Goal: Find specific page/section: Find specific page/section

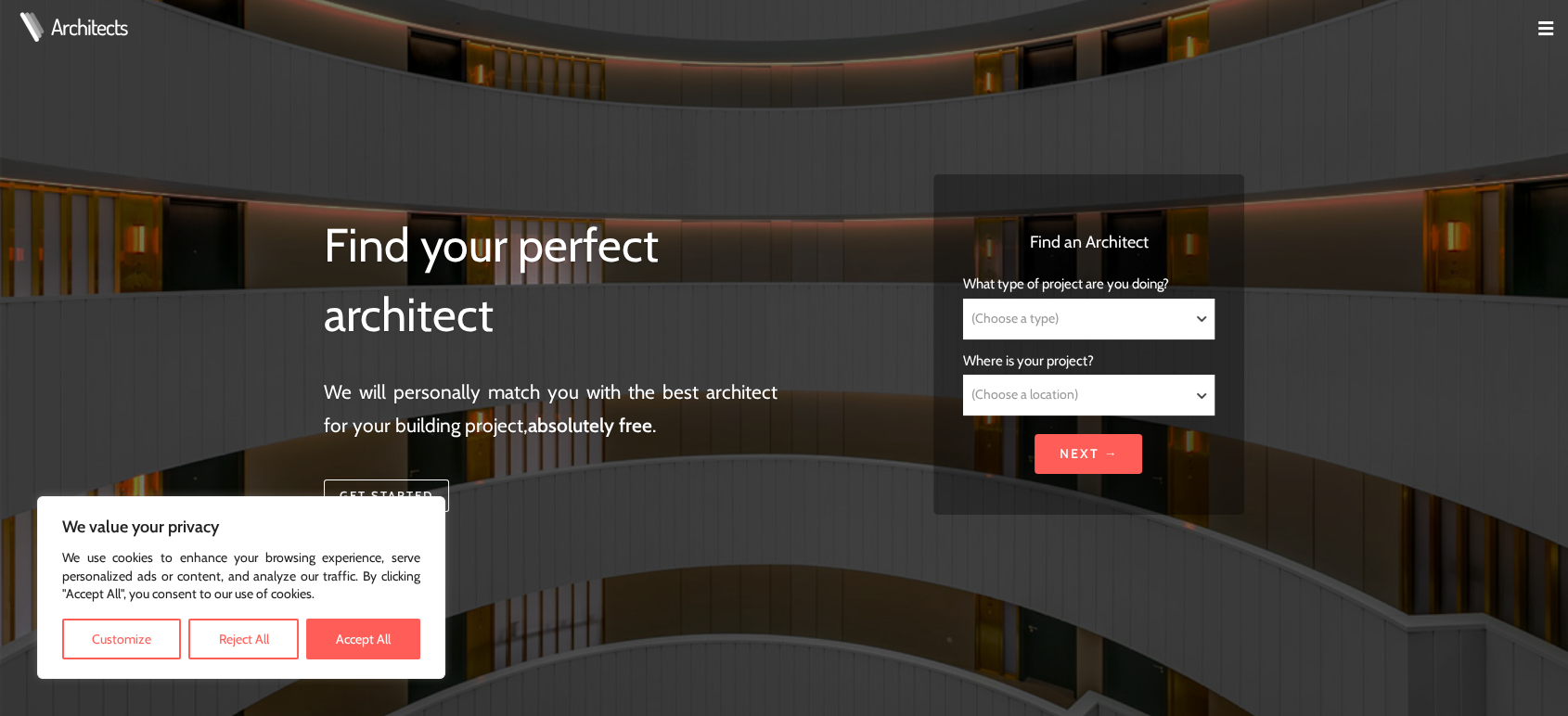
click at [1531, 30] on td at bounding box center [1538, 29] width 59 height 59
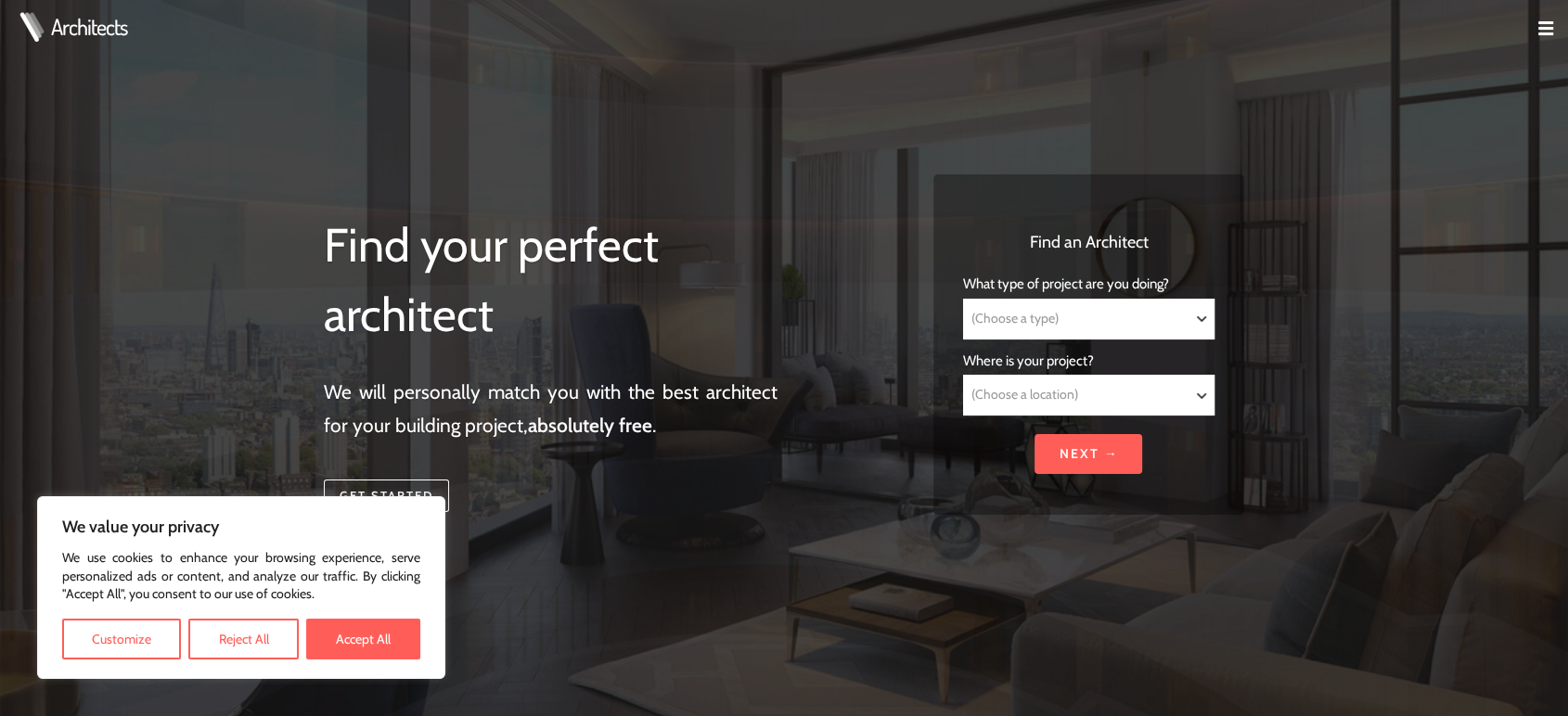
click at [1541, 27] on img at bounding box center [1545, 29] width 15 height 15
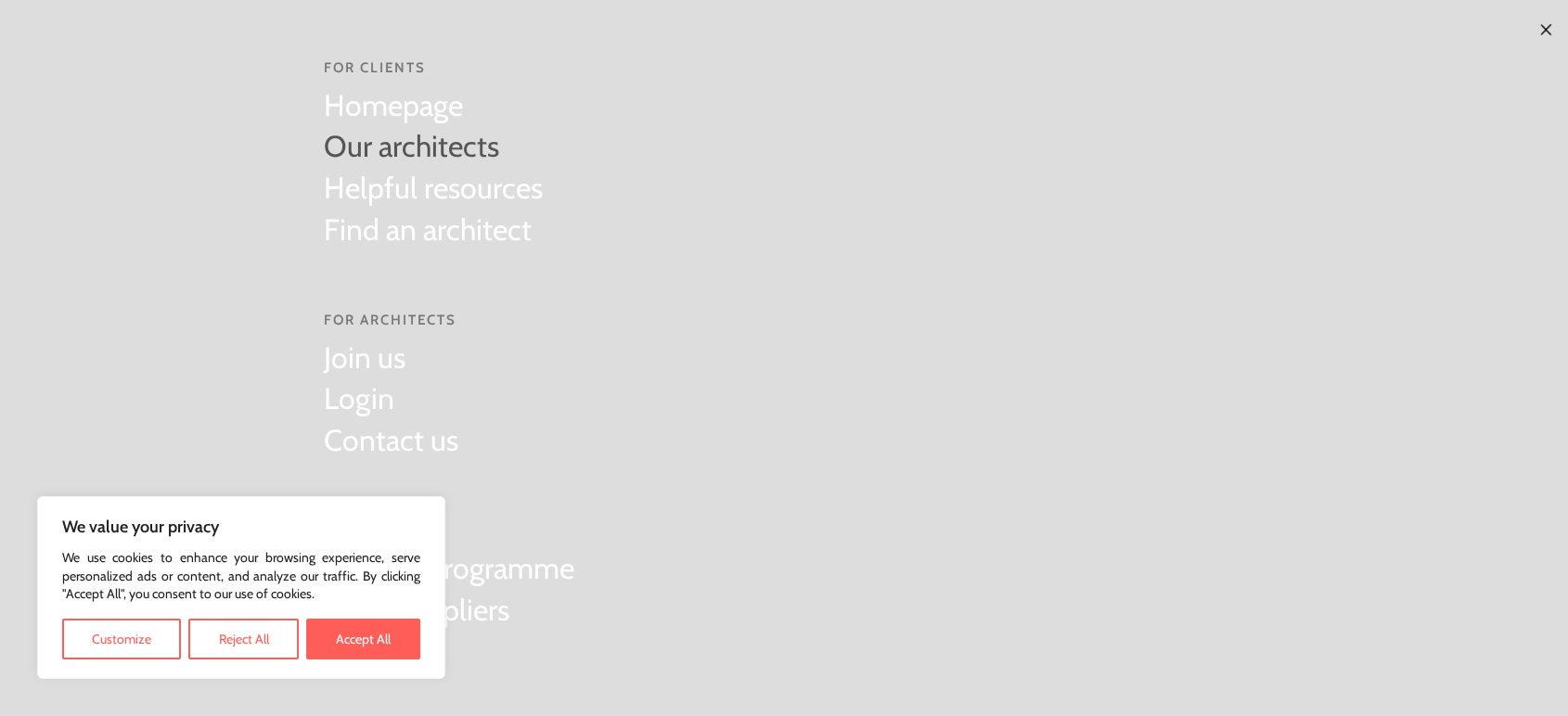
click at [438, 159] on link "Our architects" at bounding box center [433, 147] width 219 height 41
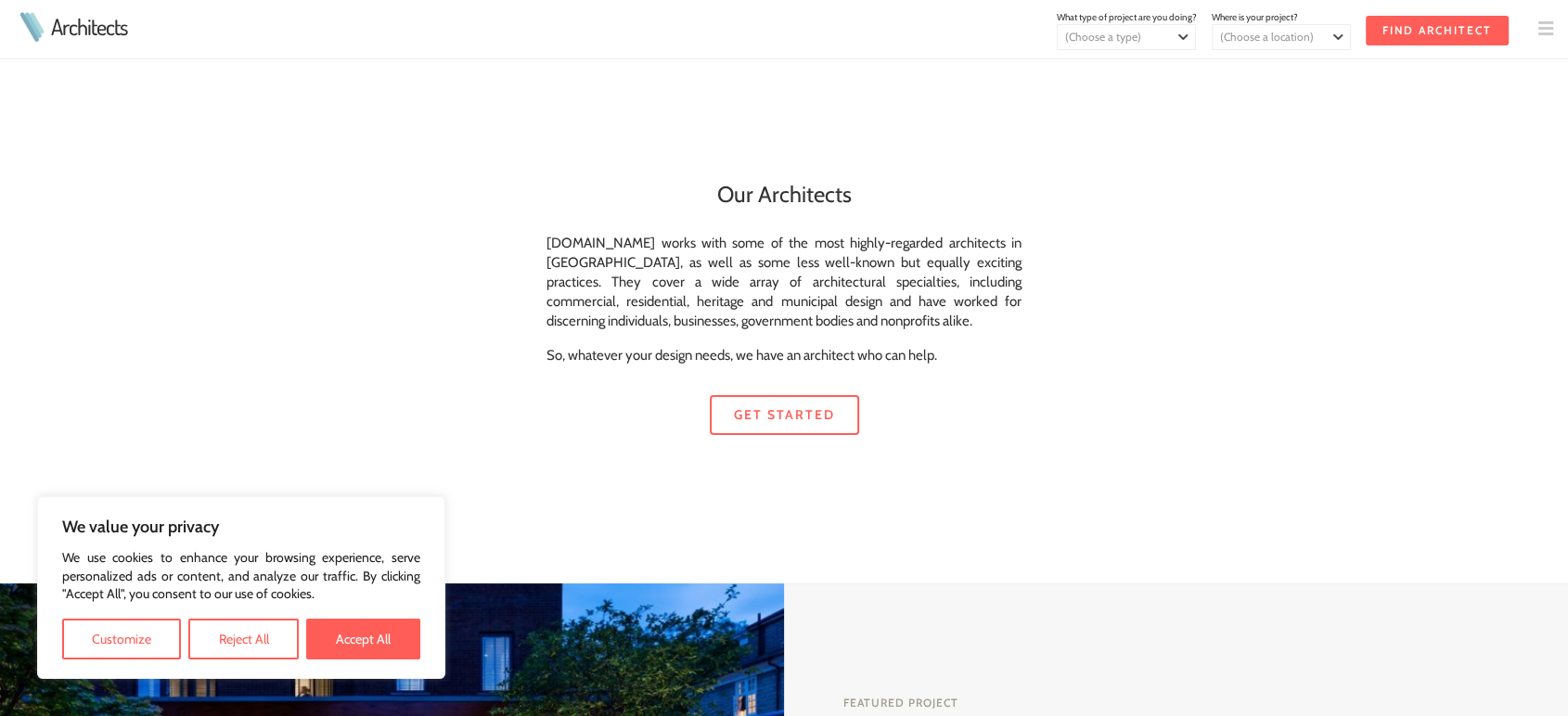
scroll to position [481, 0]
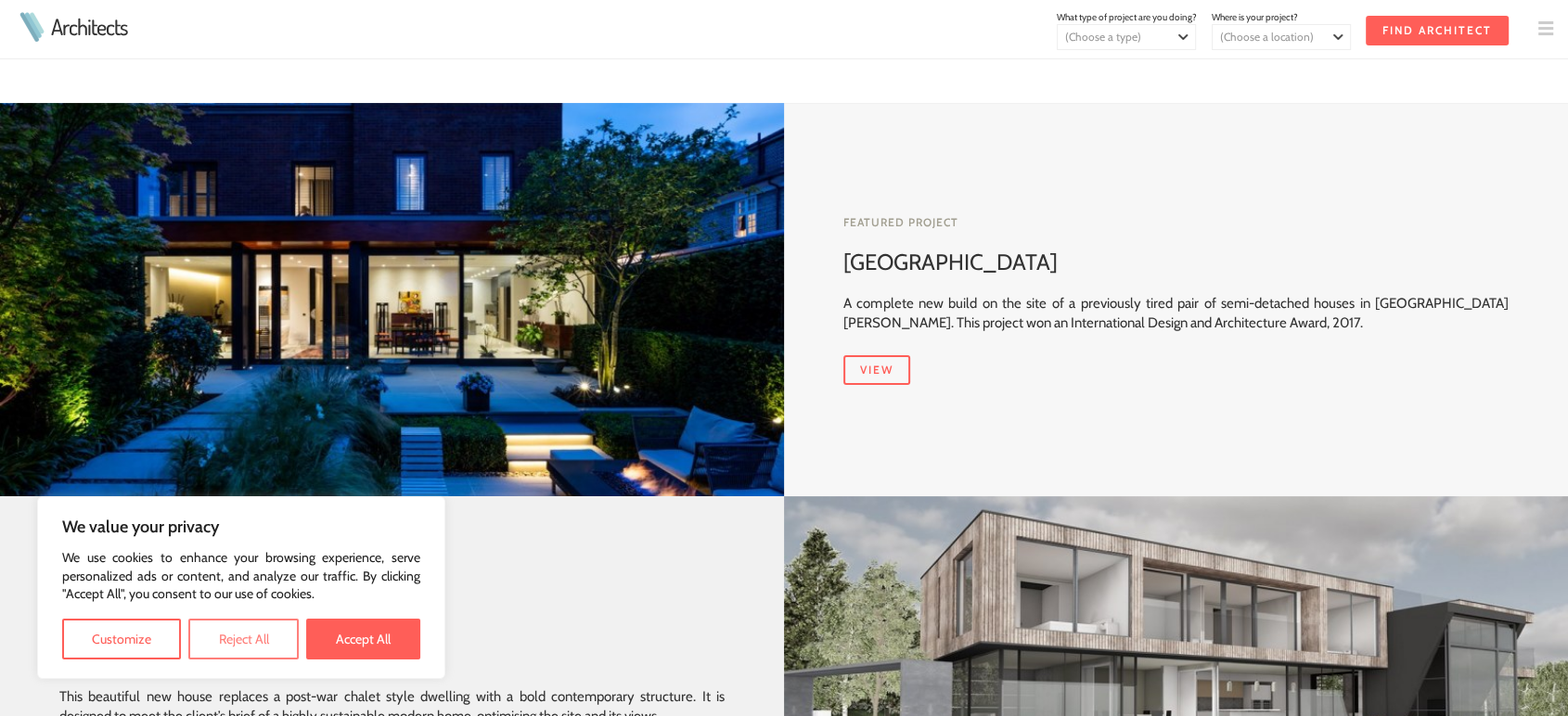
click at [248, 637] on button "Reject All" at bounding box center [243, 638] width 109 height 40
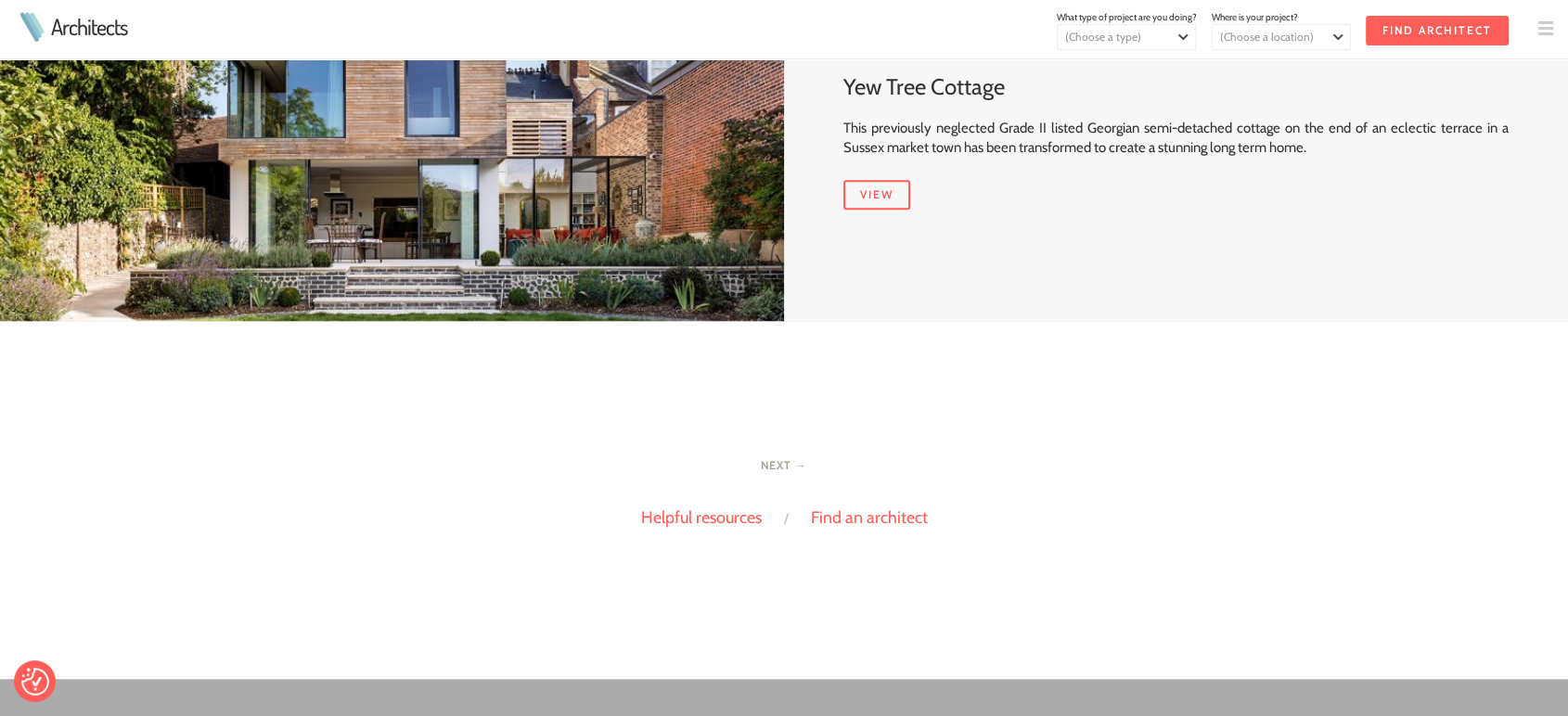
scroll to position [1201, 0]
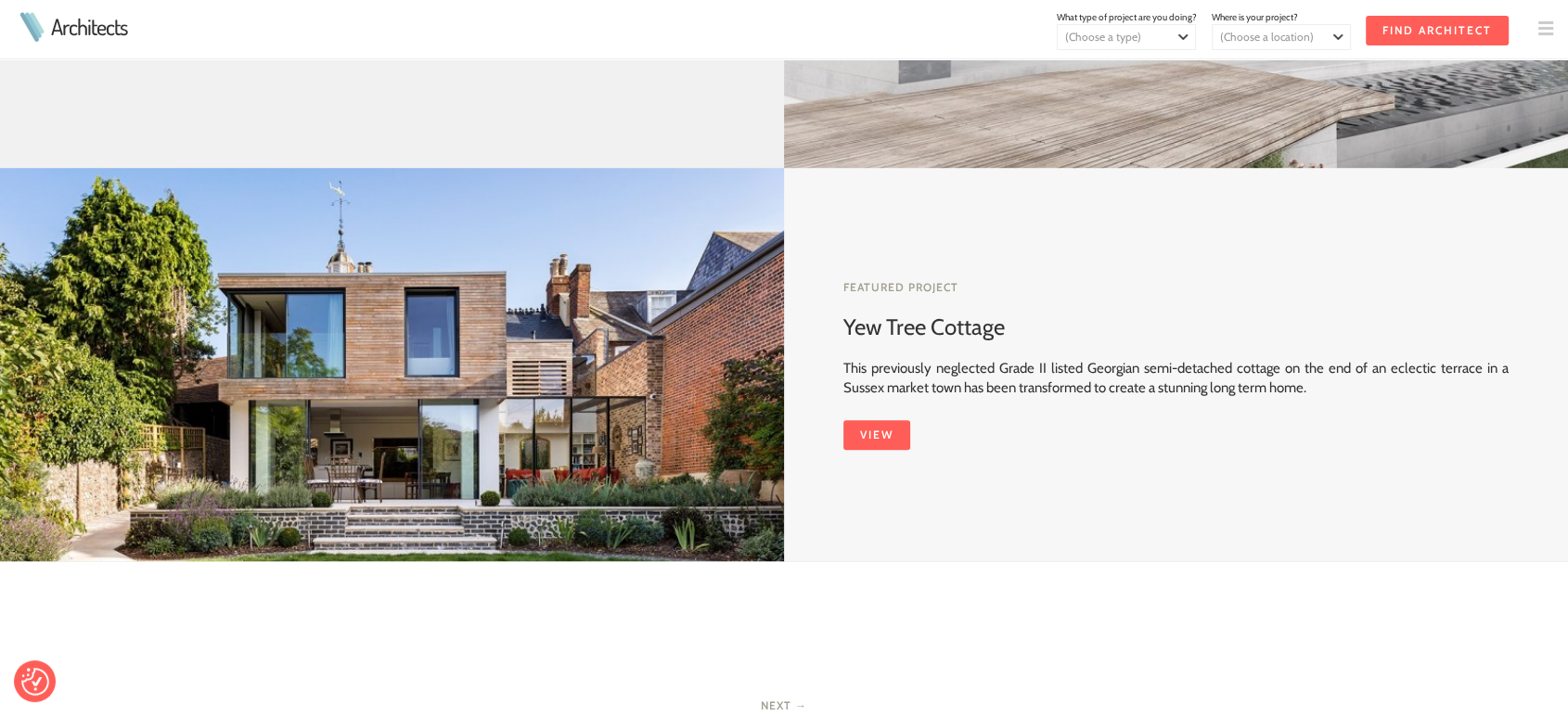
click at [883, 439] on link "View" at bounding box center [876, 435] width 67 height 30
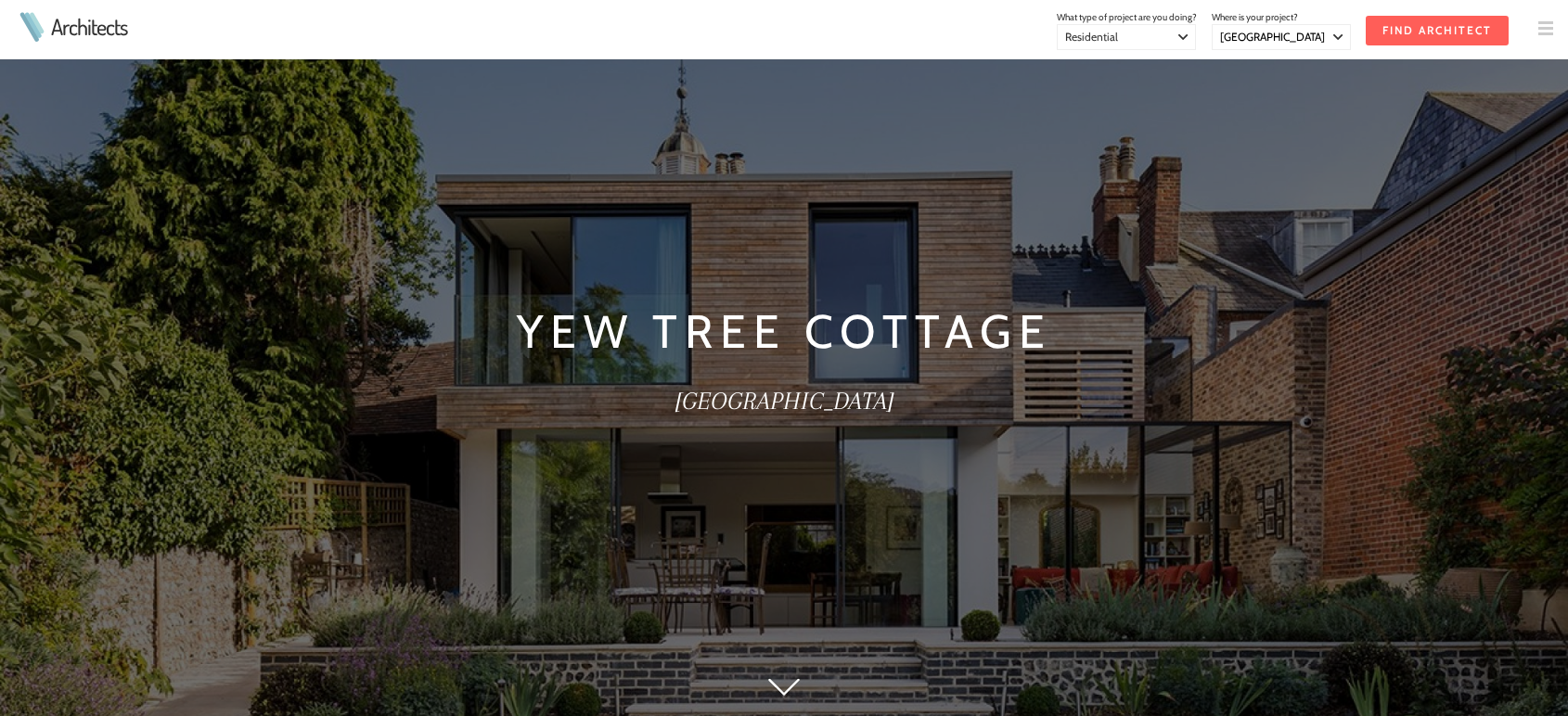
select select "[GEOGRAPHIC_DATA]"
select select "Residential"
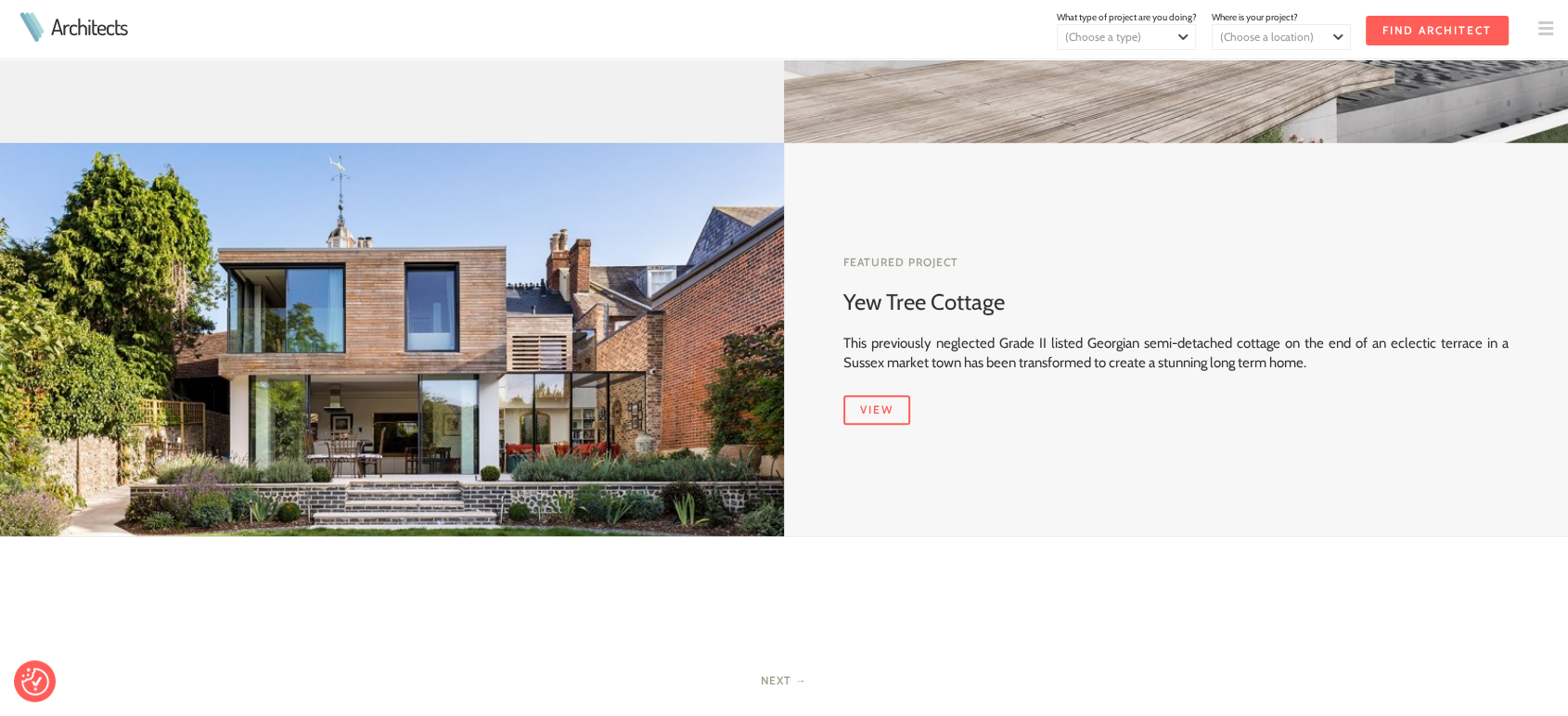
scroll to position [1201, 0]
